Goal: Answer question/provide support: Share knowledge or assist other users

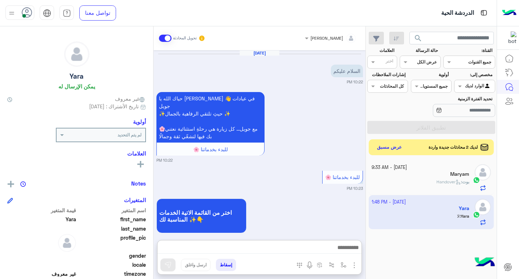
scroll to position [119, 0]
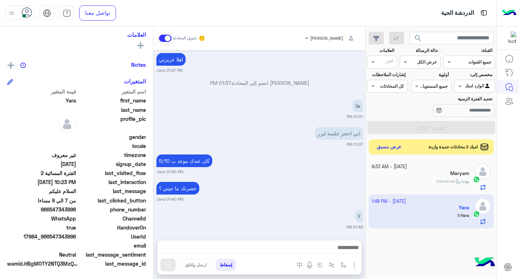
click at [404, 150] on button "عرض مسبق" at bounding box center [389, 147] width 30 height 10
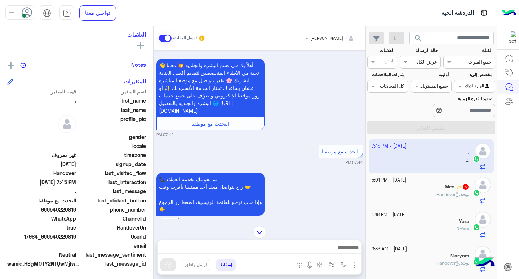
scroll to position [463, 0]
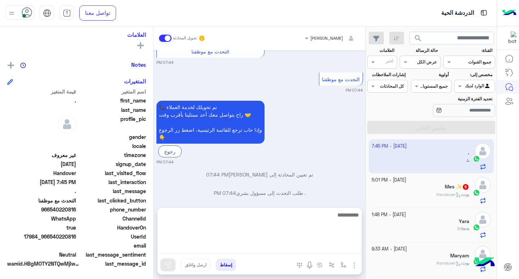
click at [306, 246] on textarea at bounding box center [259, 231] width 204 height 43
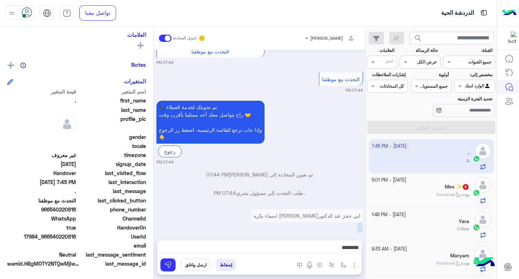
drag, startPoint x: 51, startPoint y: 209, endPoint x: 77, endPoint y: 212, distance: 26.4
click at [77, 212] on div "phone_number [PHONE_NUMBER]" at bounding box center [76, 209] width 139 height 9
copy span "540220816"
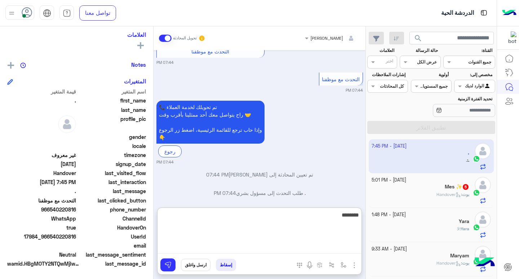
click at [281, 251] on textarea "*******" at bounding box center [259, 231] width 204 height 43
type textarea "**********"
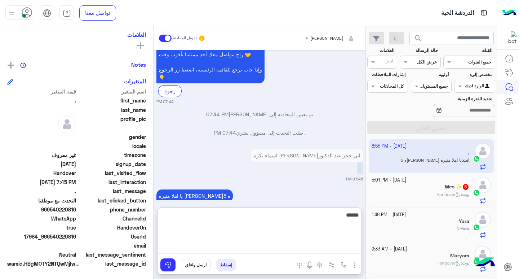
scroll to position [542, 0]
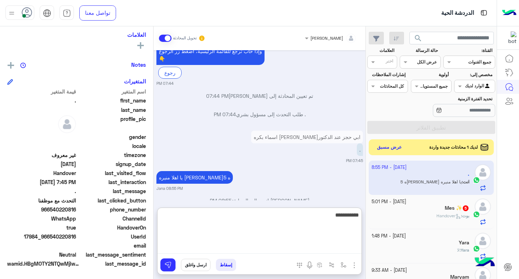
type textarea "**********"
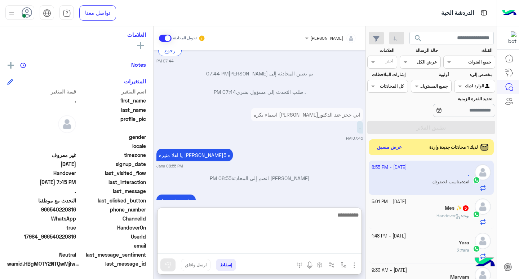
scroll to position [569, 0]
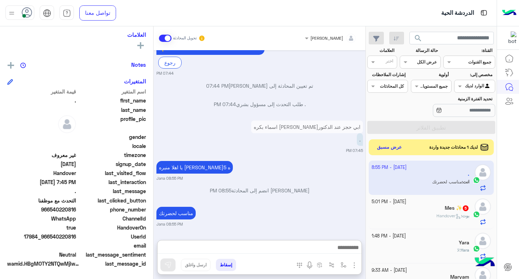
click at [404, 206] on div "Mes ✨ 5" at bounding box center [421, 209] width 98 height 8
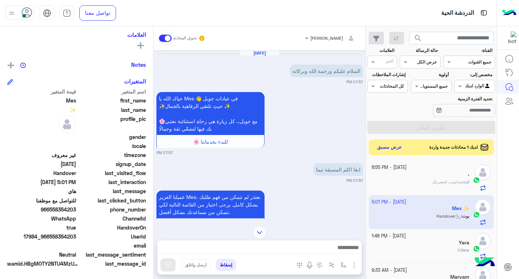
scroll to position [243, 0]
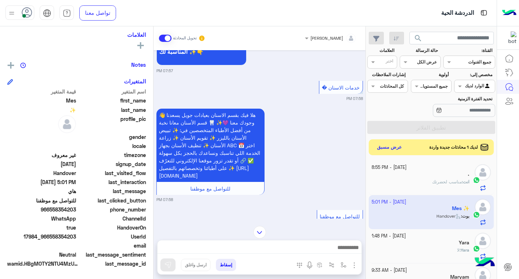
drag, startPoint x: 52, startPoint y: 211, endPoint x: 76, endPoint y: 209, distance: 24.9
click at [76, 209] on span "966558354203" at bounding box center [41, 209] width 69 height 8
copy span "558354203"
click at [88, 225] on span "HandoverOn" at bounding box center [111, 227] width 69 height 8
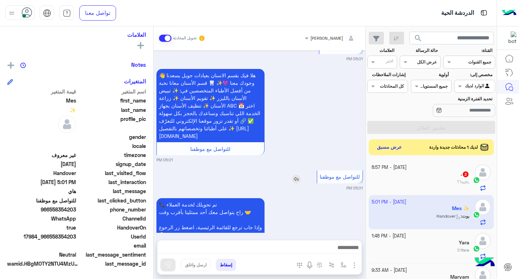
scroll to position [886, 0]
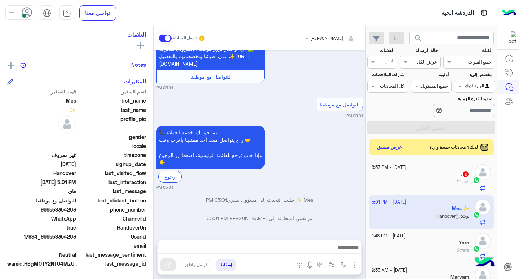
click at [457, 178] on div ". 2" at bounding box center [421, 175] width 98 height 8
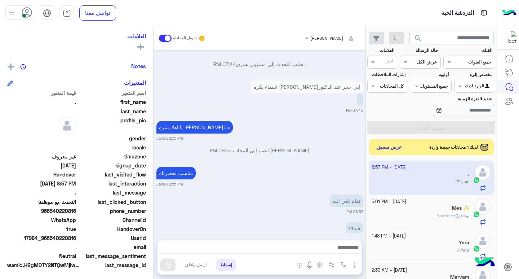
scroll to position [119, 0]
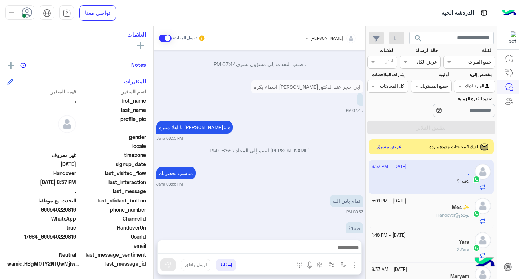
click at [393, 147] on button "عرض مسبق" at bounding box center [389, 147] width 30 height 10
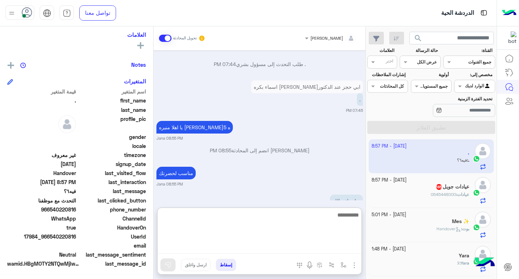
click at [332, 249] on textarea at bounding box center [259, 231] width 204 height 43
type textarea "**********"
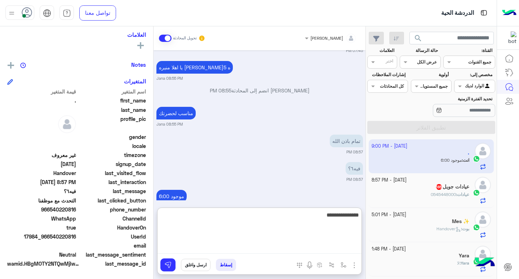
type textarea "**********"
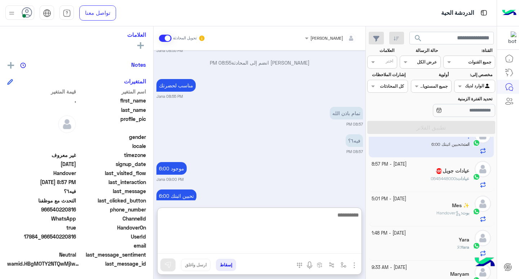
scroll to position [0, 0]
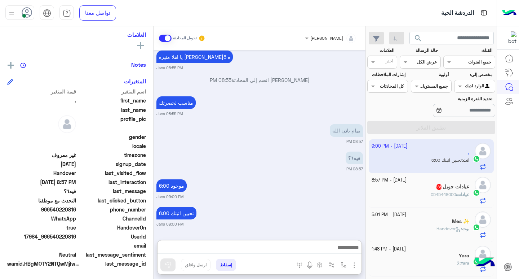
click at [416, 187] on div "عيادات جويل 185" at bounding box center [421, 187] width 98 height 8
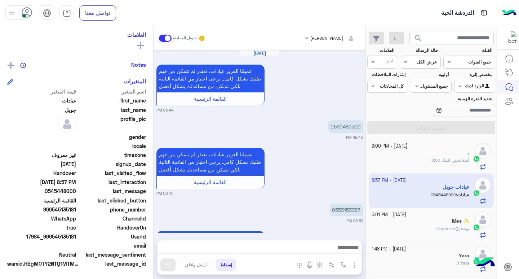
scroll to position [662, 0]
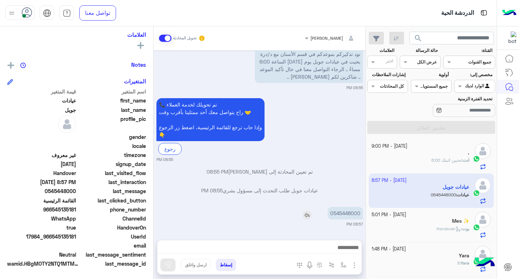
click at [337, 214] on p "0545448000" at bounding box center [345, 212] width 35 height 13
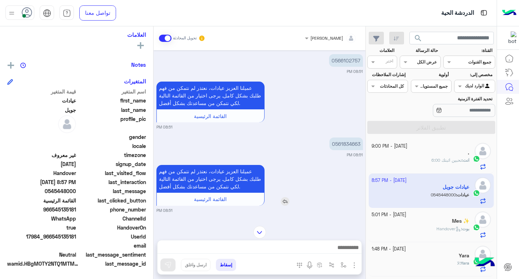
scroll to position [446, 0]
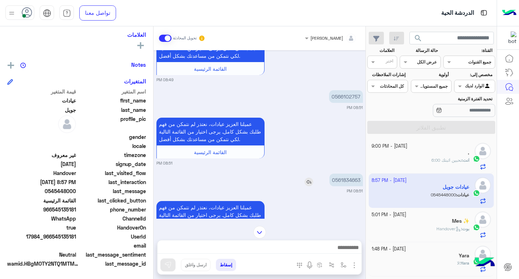
click at [338, 181] on p "0561834663" at bounding box center [346, 179] width 34 height 13
click at [338, 180] on p "0561834663" at bounding box center [346, 179] width 34 height 13
click at [332, 202] on div "عميلنا العزيز عيادات، نعتذر لم نتمكن من فهم طلبك بشكل كامل. يرجى اختيار من القا…" at bounding box center [259, 224] width 206 height 50
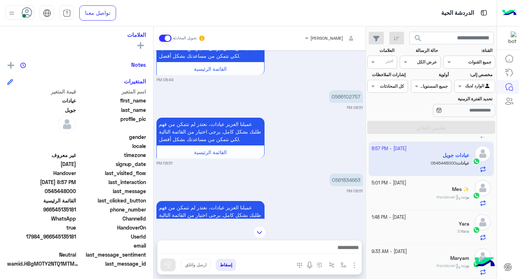
click at [435, 202] on div "بوت : Handover" at bounding box center [421, 200] width 98 height 13
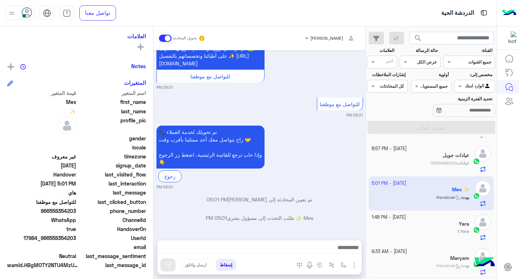
scroll to position [119, 0]
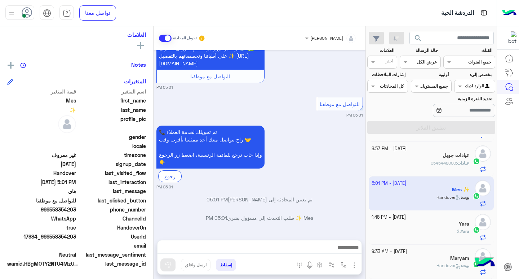
click at [437, 225] on div "Yara" at bounding box center [421, 225] width 98 height 8
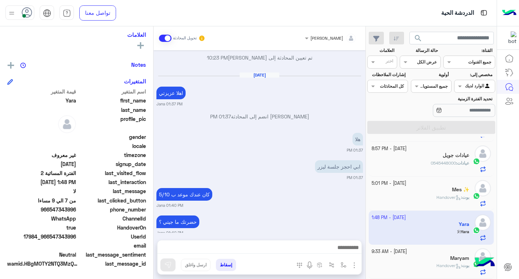
scroll to position [570, 0]
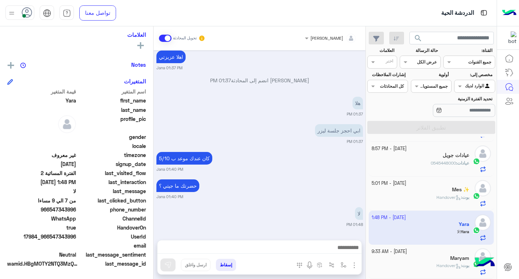
drag, startPoint x: 51, startPoint y: 210, endPoint x: 77, endPoint y: 208, distance: 26.8
click at [77, 208] on div "phone_number [PHONE_NUMBER]" at bounding box center [76, 209] width 139 height 9
copy span "547343996"
click at [451, 191] on div "Mes ✨" at bounding box center [421, 191] width 98 height 8
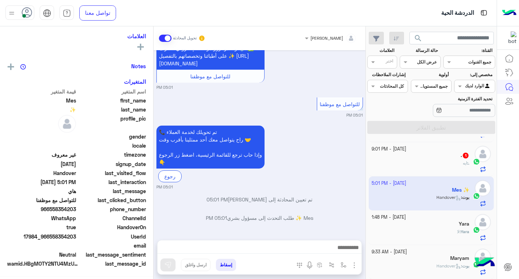
scroll to position [119, 0]
click at [395, 153] on div ". 1" at bounding box center [421, 156] width 98 height 8
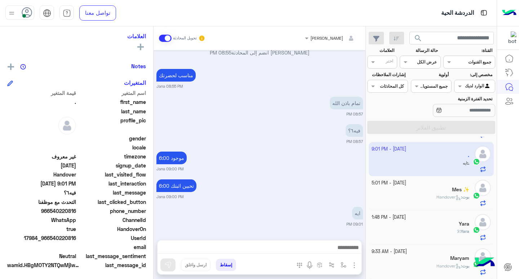
scroll to position [119, 0]
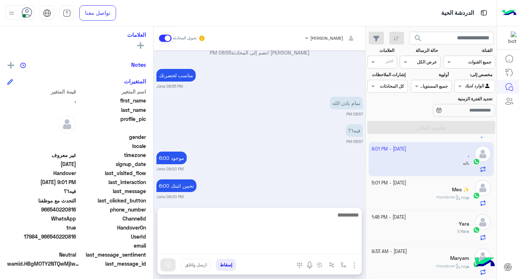
click at [338, 246] on textarea at bounding box center [259, 231] width 204 height 43
type textarea "**********"
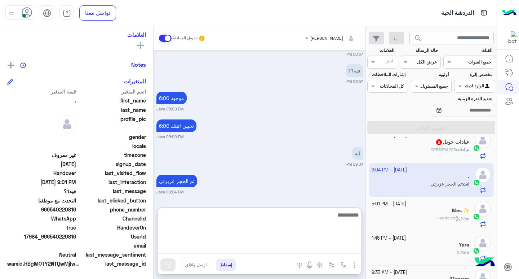
scroll to position [0, 0]
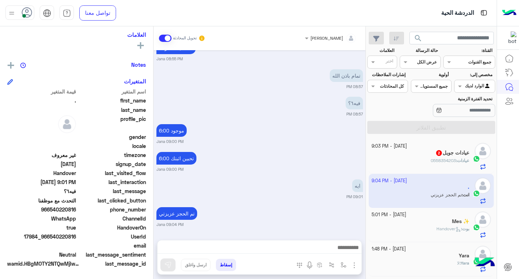
click at [422, 166] on div "عيادات : 0558354203" at bounding box center [421, 163] width 98 height 13
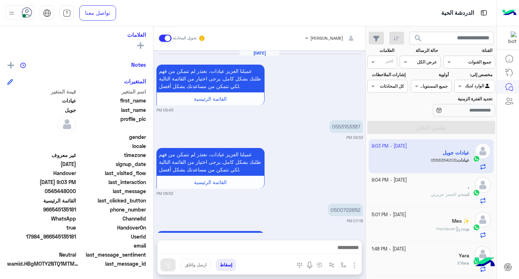
scroll to position [634, 0]
